Goal: Go to known website: Go to known website

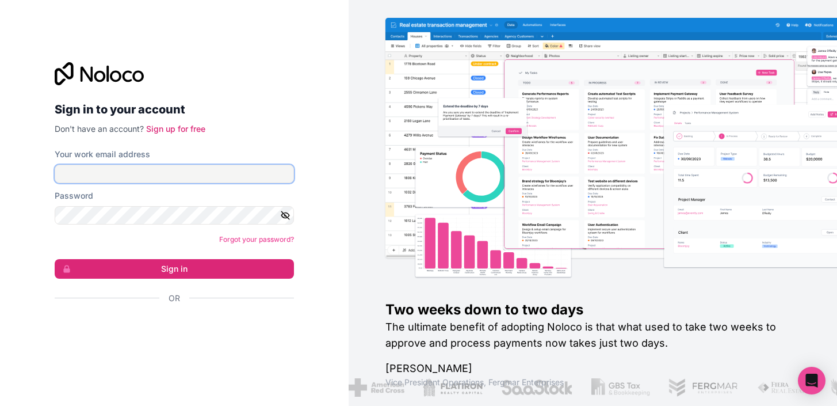
click at [150, 165] on input "Your work email address" at bounding box center [174, 174] width 239 height 18
click at [32, 364] on div "Sign in to your account Don't have an account? Sign up for free Your work email…" at bounding box center [174, 203] width 349 height 406
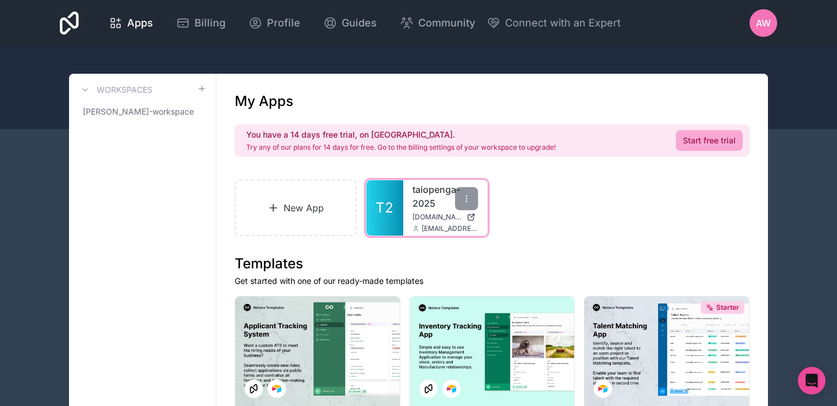
click at [421, 202] on link "taiopenga-2025" at bounding box center [446, 196] width 66 height 28
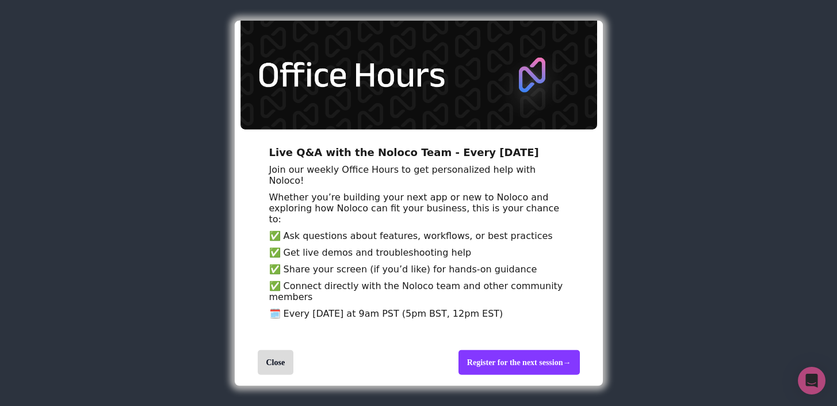
scroll to position [48, 0]
click at [271, 366] on div "Close" at bounding box center [276, 361] width 36 height 25
